Goal: Information Seeking & Learning: Learn about a topic

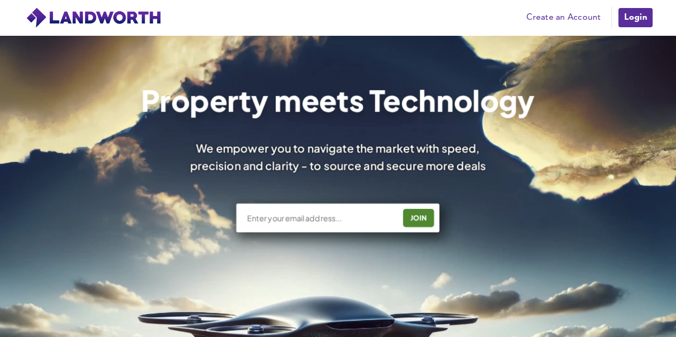
click at [627, 19] on link "Login" at bounding box center [635, 17] width 36 height 21
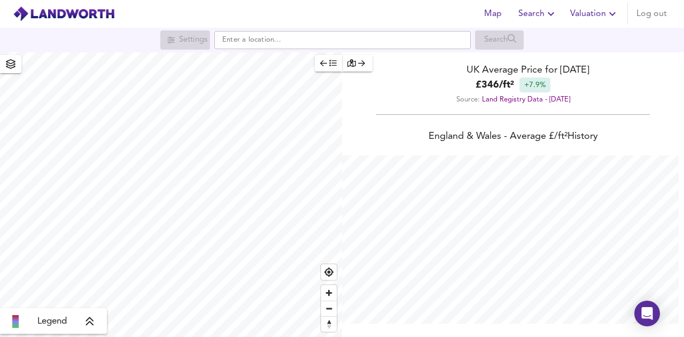
scroll to position [337, 684]
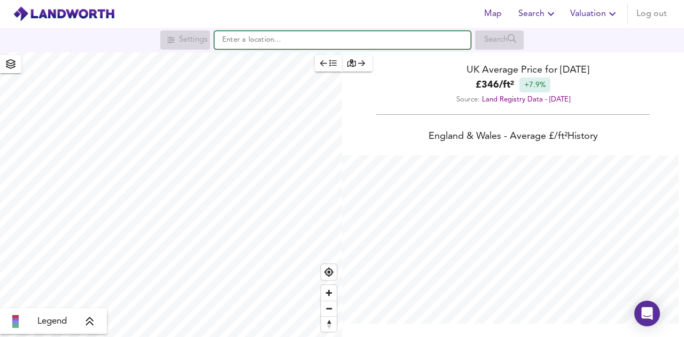
click at [252, 45] on input "text" at bounding box center [342, 40] width 256 height 18
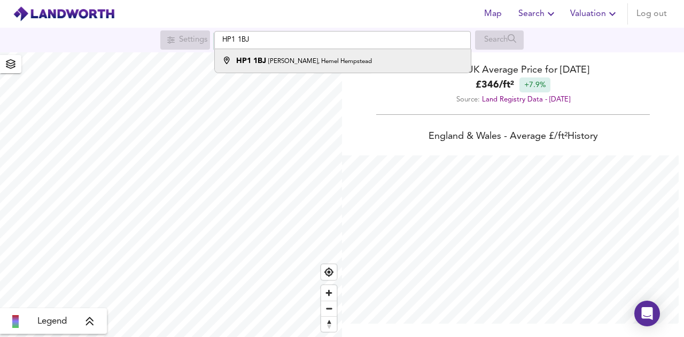
click at [259, 59] on strong "HP1 1BJ" at bounding box center [251, 60] width 30 height 7
type input "[PERSON_NAME], Hemel Hempstead HP1 1BJ"
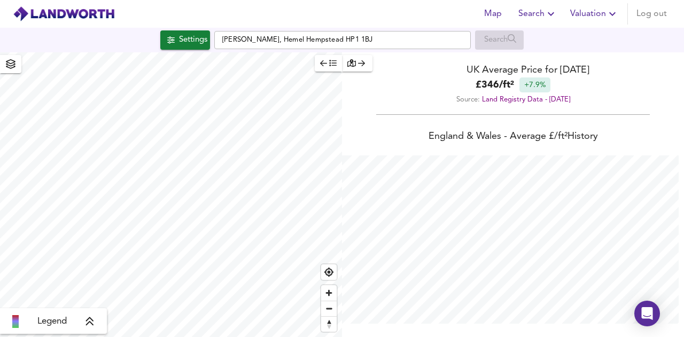
checkbox input "false"
checkbox input "true"
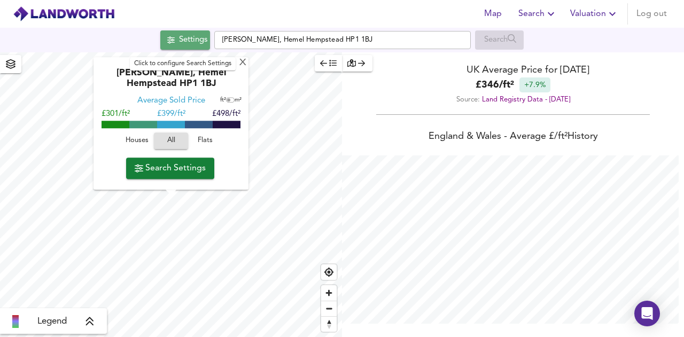
click at [185, 44] on div "Settings" at bounding box center [193, 40] width 28 height 14
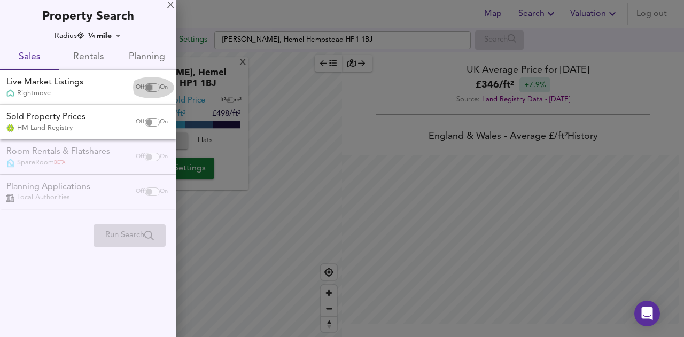
click at [150, 89] on input "checkbox" at bounding box center [149, 87] width 26 height 9
checkbox input "true"
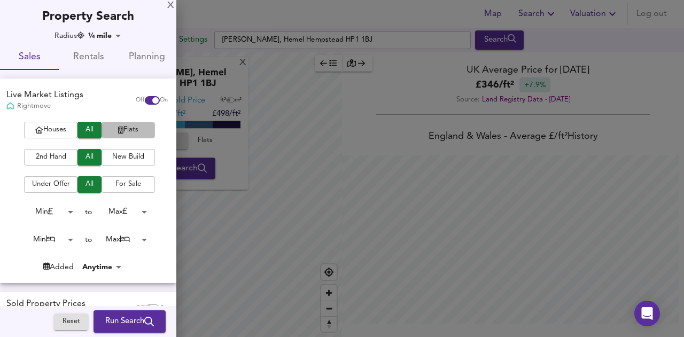
click at [119, 129] on span "Flats" at bounding box center [128, 130] width 43 height 12
click at [139, 241] on body "Map Search Valuation Log out Settings Marlowes, Hemel Hempstead HP1 1BJ Search …" at bounding box center [342, 168] width 684 height 337
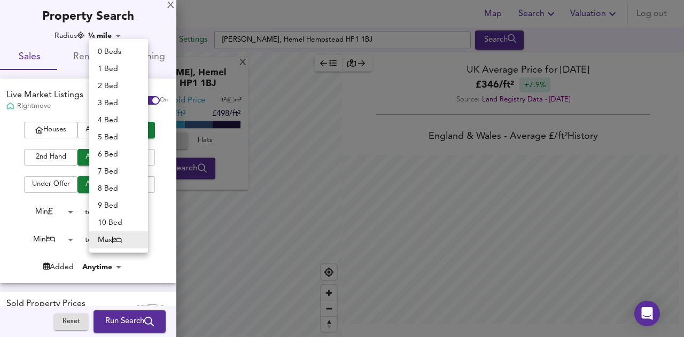
click at [123, 84] on li "2 Bed" at bounding box center [118, 85] width 59 height 17
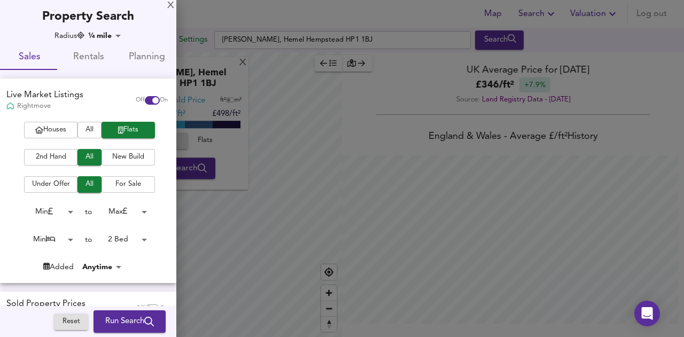
click at [126, 231] on body "Map Search Valuation Log out Settings Marlowes, Hemel Hempstead HP1 1BJ Search …" at bounding box center [342, 168] width 684 height 337
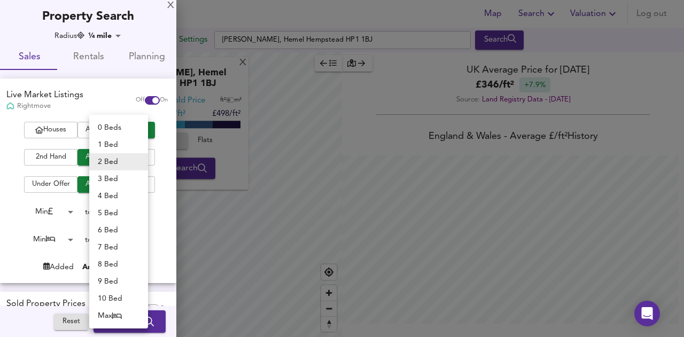
click at [116, 152] on li "1 Bed" at bounding box center [118, 144] width 59 height 17
type input "1"
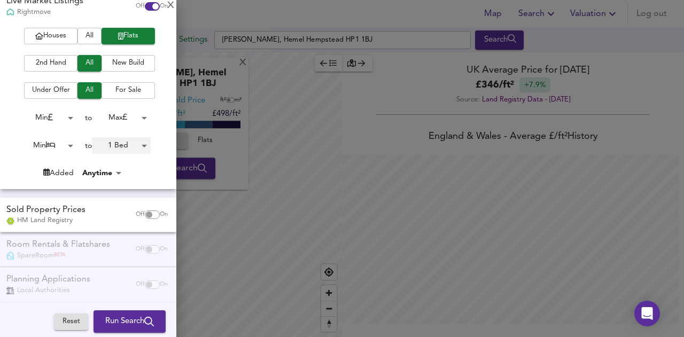
scroll to position [100, 0]
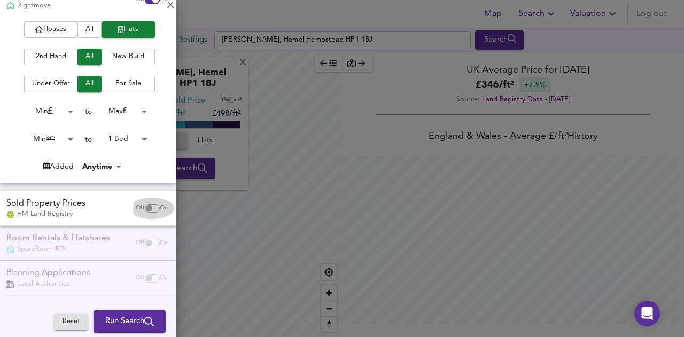
click at [136, 210] on span "Off" at bounding box center [140, 208] width 9 height 9
checkbox input "true"
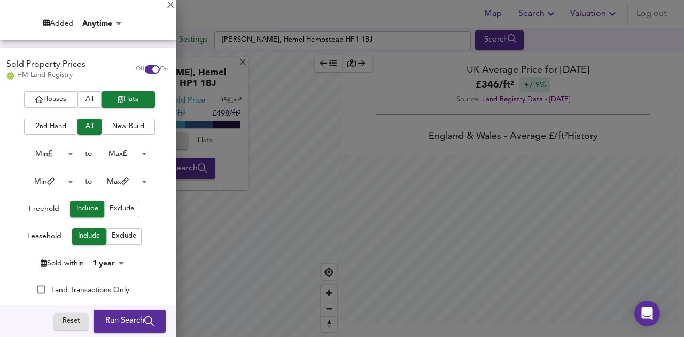
scroll to position [250, 0]
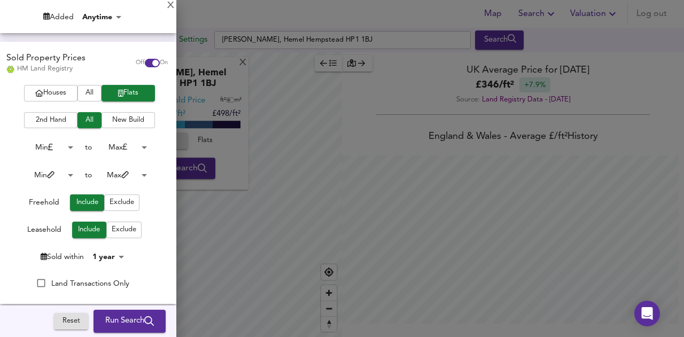
click at [125, 176] on body "Map Search Valuation Log out Settings Marlowes, Hemel Hempstead HP1 1BJ Search …" at bounding box center [342, 168] width 684 height 337
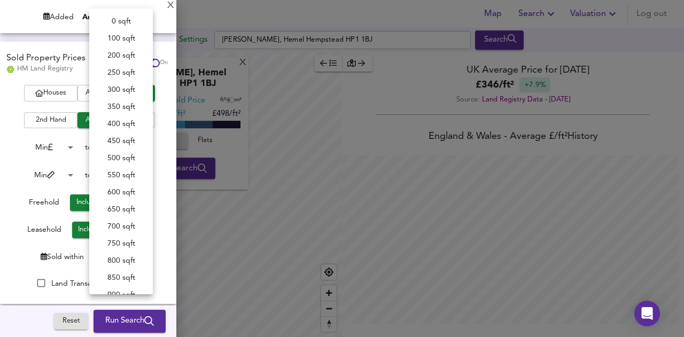
scroll to position [372, 0]
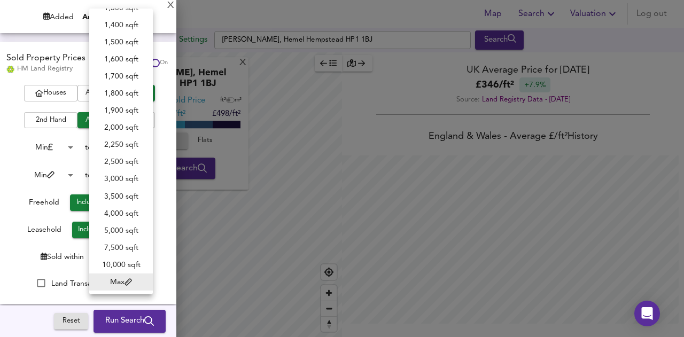
click at [164, 122] on div at bounding box center [342, 168] width 684 height 337
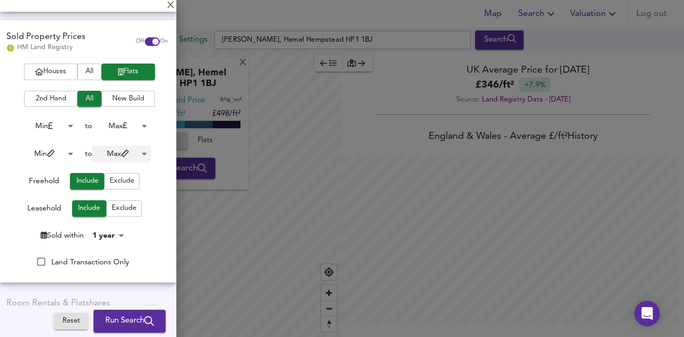
scroll to position [272, 0]
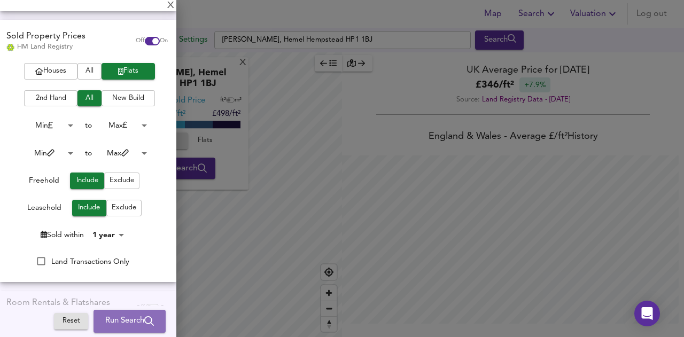
click at [105, 326] on span "Run Search" at bounding box center [129, 322] width 49 height 14
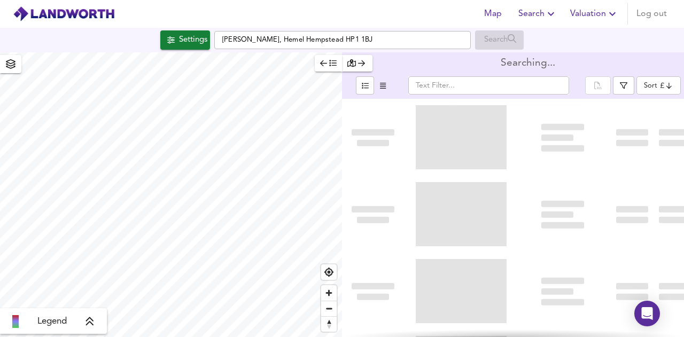
type input "bestdeal"
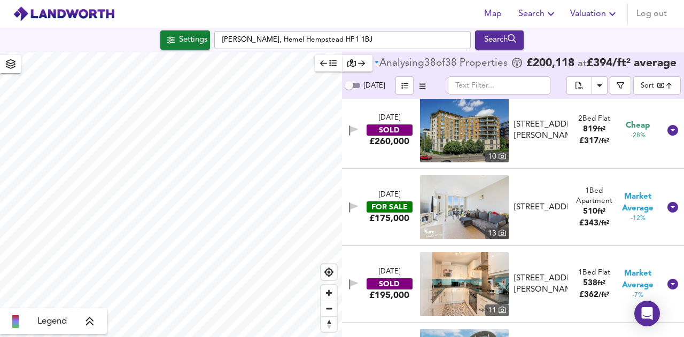
scroll to position [315, 0]
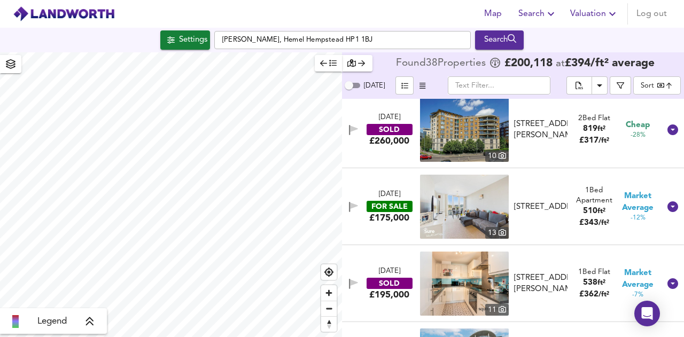
click at [77, 321] on div "Legend" at bounding box center [53, 321] width 100 height 13
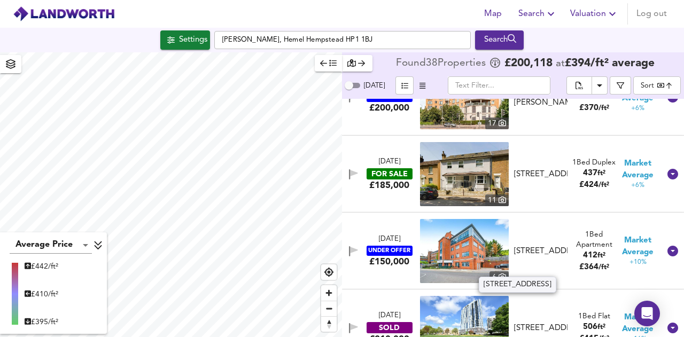
scroll to position [1196, 0]
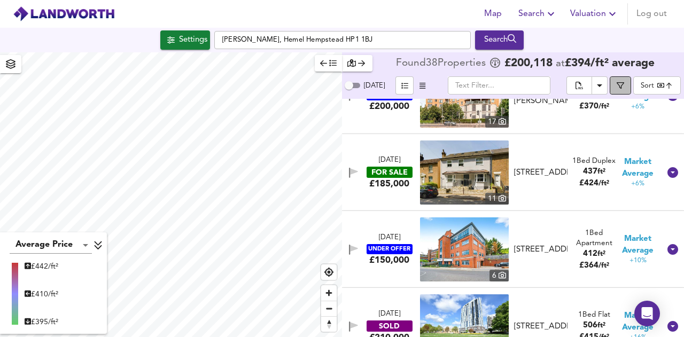
click at [622, 86] on icon "button" at bounding box center [619, 85] width 7 height 7
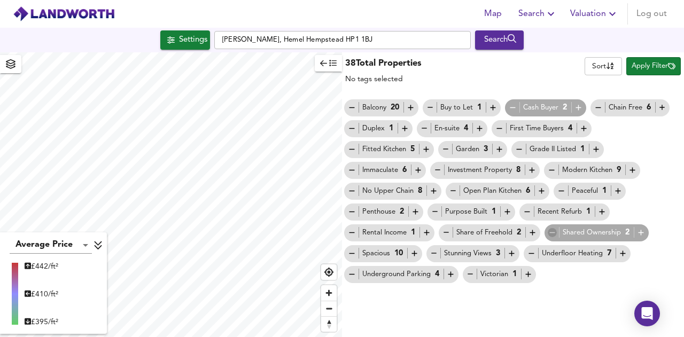
click at [552, 232] on icon "button" at bounding box center [552, 232] width 9 height 9
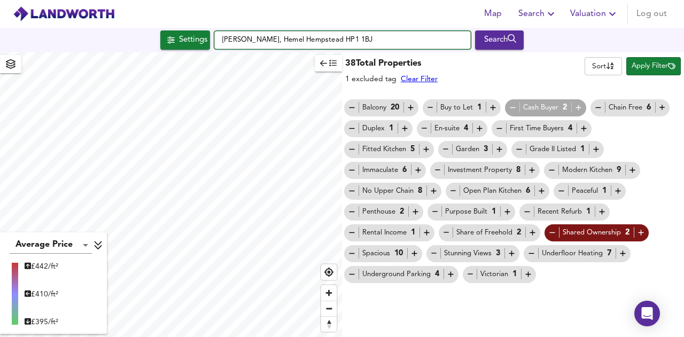
click at [195, 55] on div "Map Search Valuation Log out Settings Marlowes, Hemel Hempstead HP1 1BJ Search …" at bounding box center [342, 168] width 684 height 337
